Goal: Check status: Check status

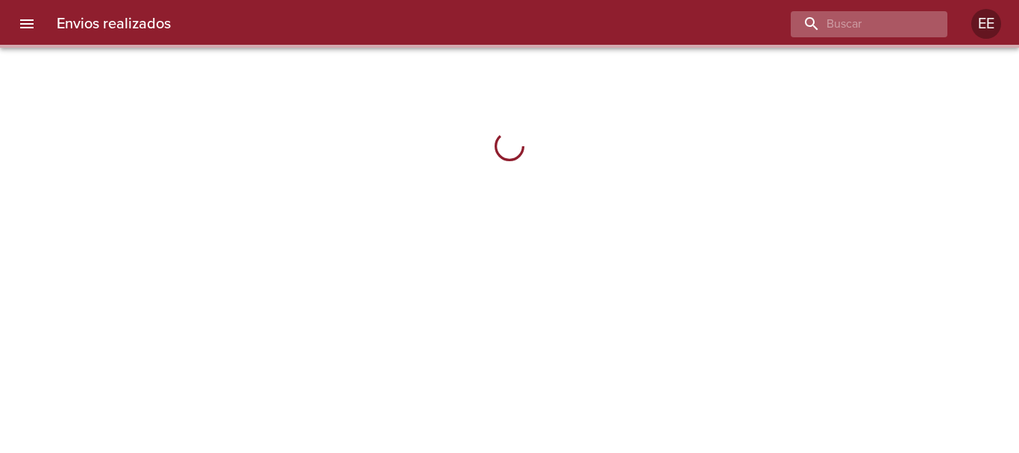
click at [844, 37] on div "Envios realizados EE" at bounding box center [509, 24] width 1019 height 48
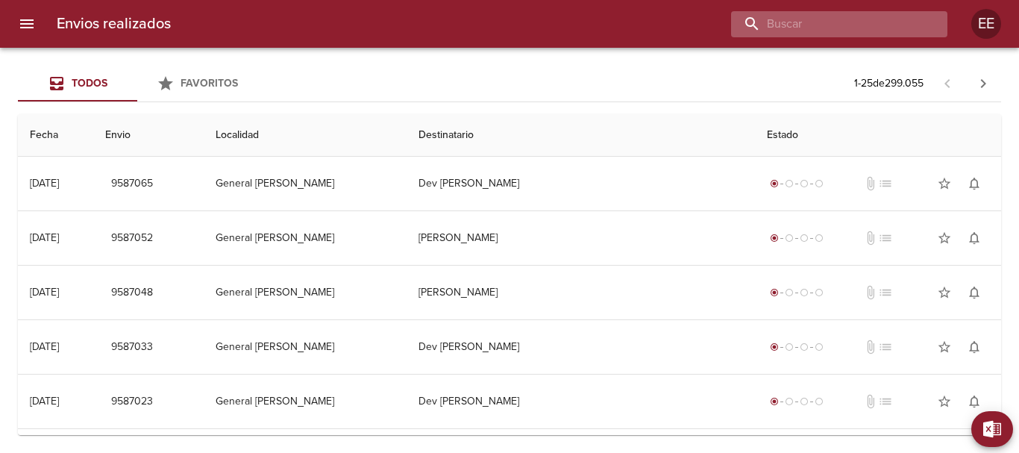
click at [839, 34] on input "buscar" at bounding box center [826, 24] width 191 height 26
paste input "[PERSON_NAME]"
type input "[PERSON_NAME]"
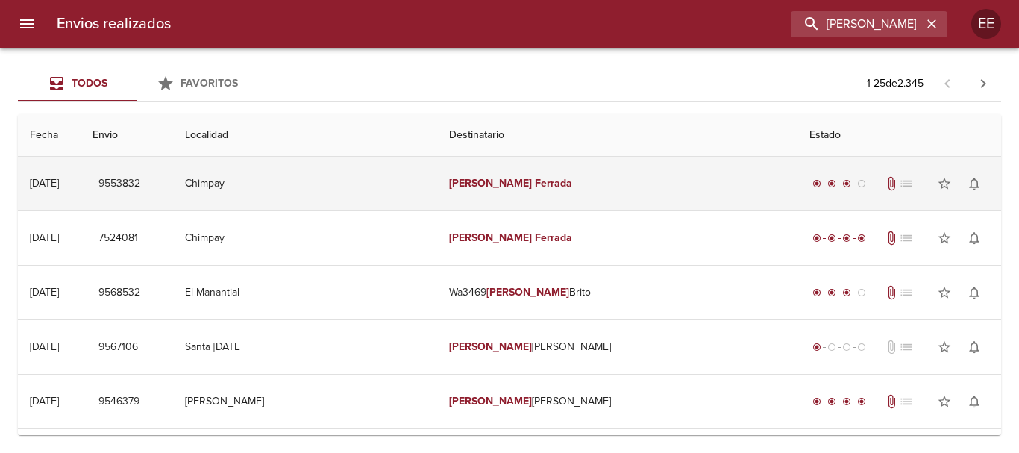
click at [611, 199] on td "[PERSON_NAME]" at bounding box center [617, 184] width 360 height 54
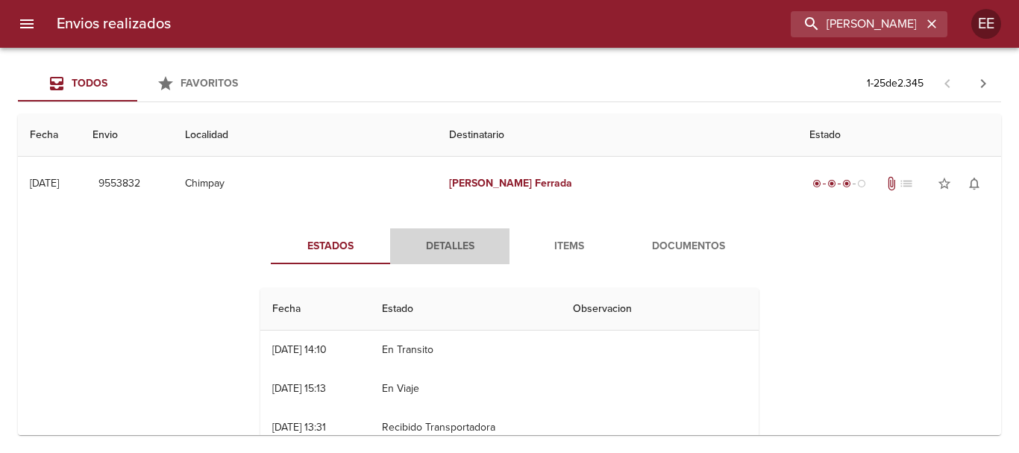
click at [456, 240] on span "Detalles" at bounding box center [449, 246] width 101 height 19
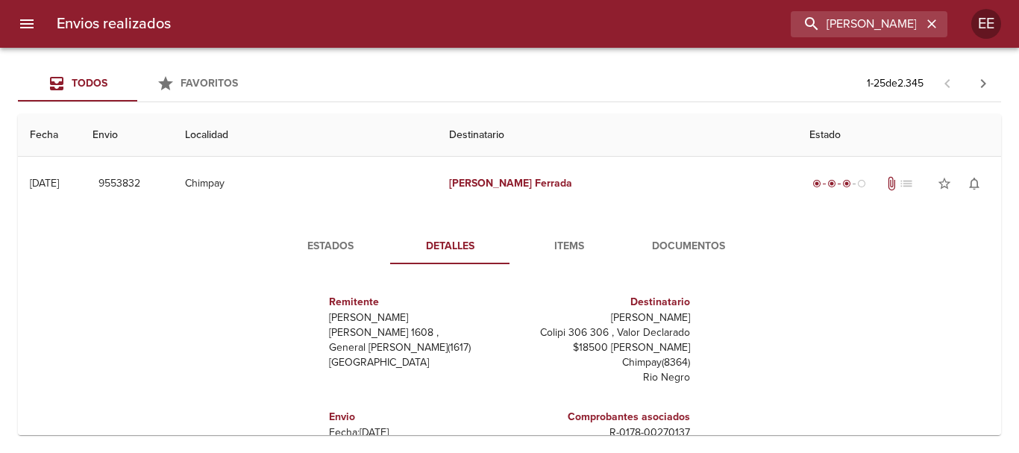
click at [319, 249] on span "Estados" at bounding box center [330, 246] width 101 height 19
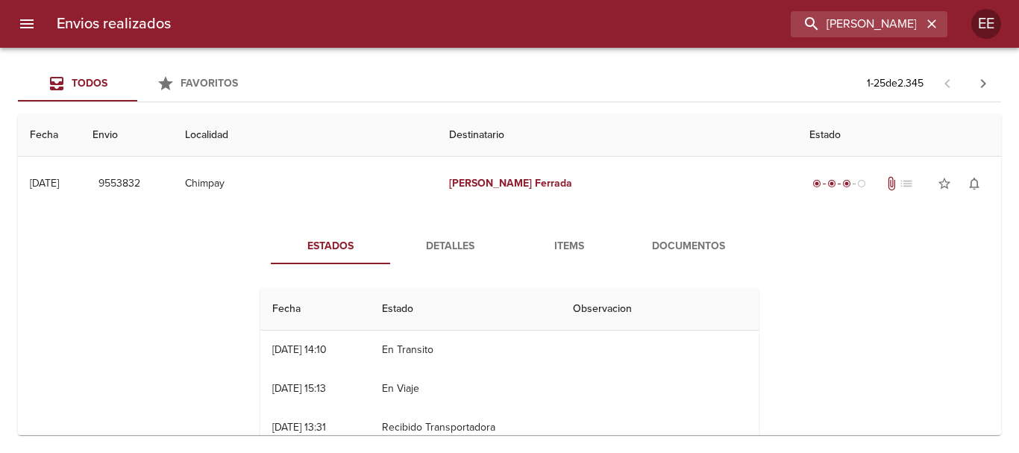
click at [434, 236] on button "Detalles" at bounding box center [449, 246] width 119 height 36
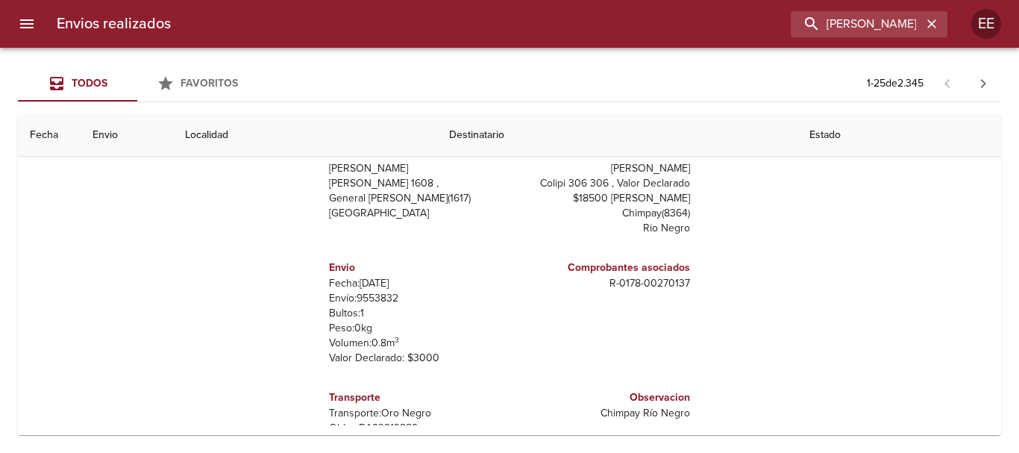
scroll to position [75, 0]
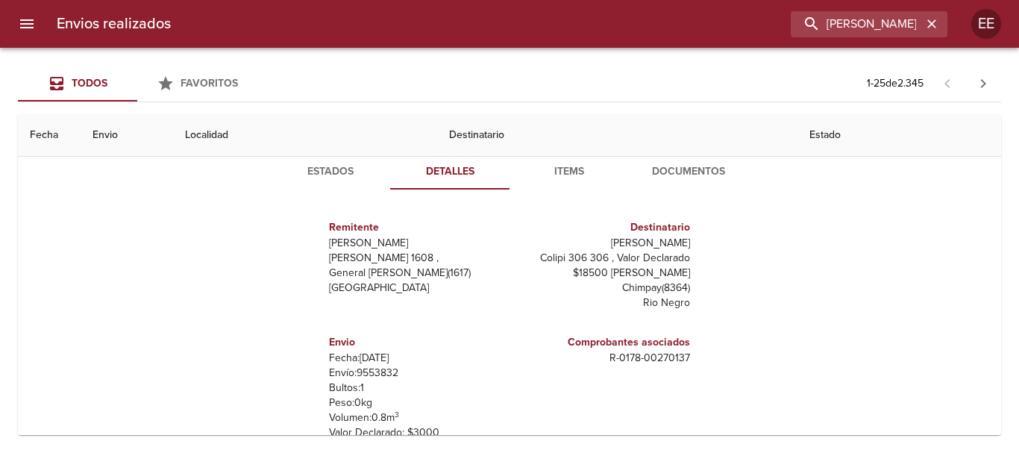
click at [330, 168] on span "Estados" at bounding box center [330, 172] width 101 height 19
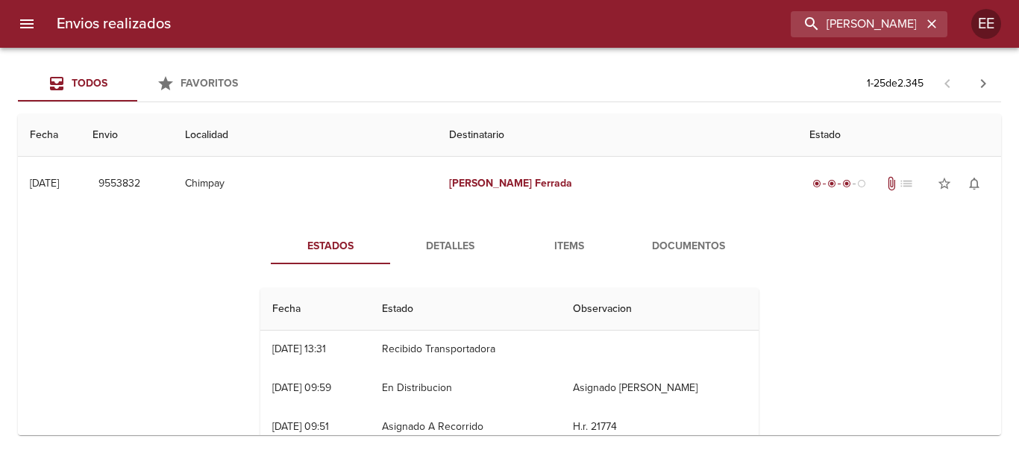
scroll to position [0, 0]
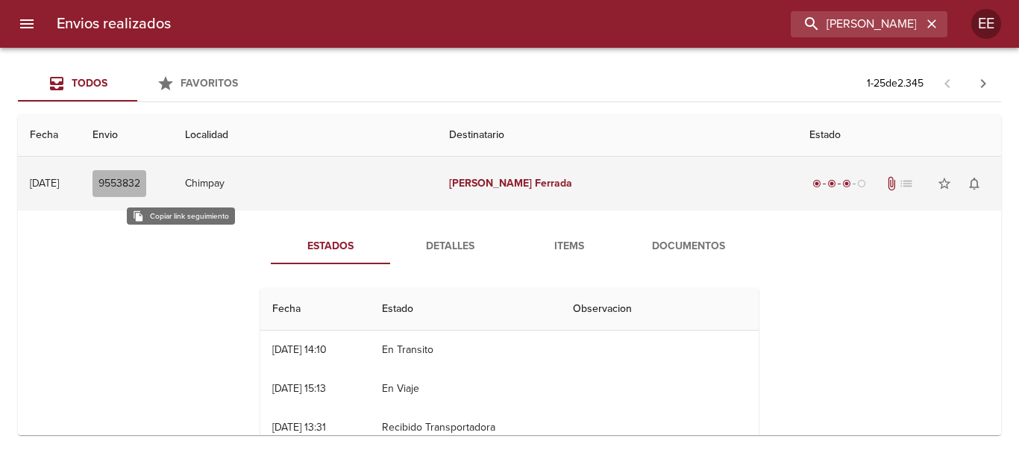
click at [140, 189] on span "9553832" at bounding box center [119, 183] width 42 height 19
